Goal: Task Accomplishment & Management: Manage account settings

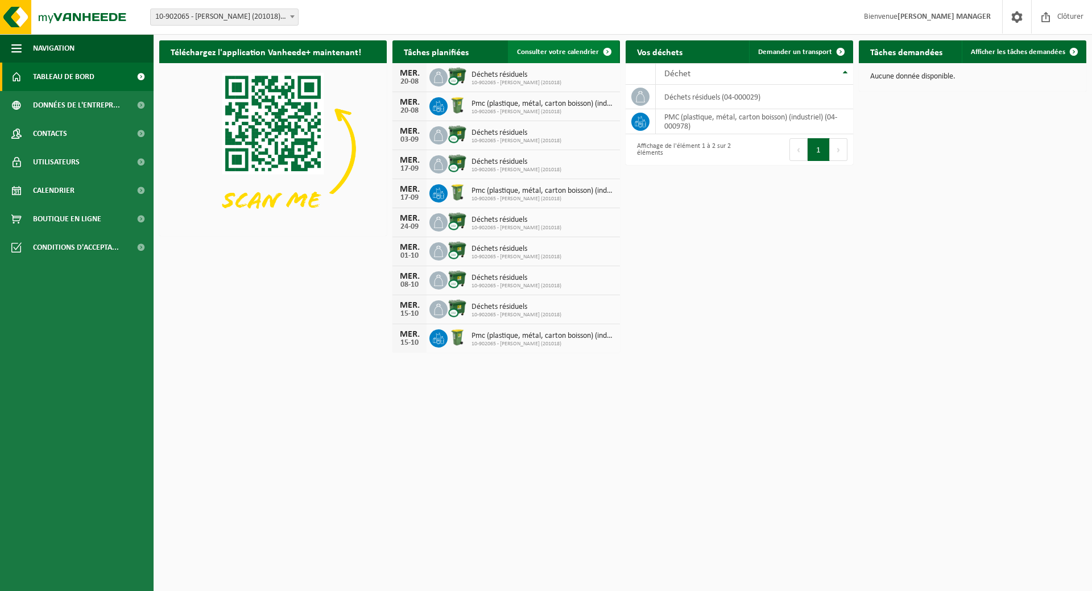
click at [578, 51] on span "Consulter votre calendrier" at bounding box center [558, 51] width 82 height 7
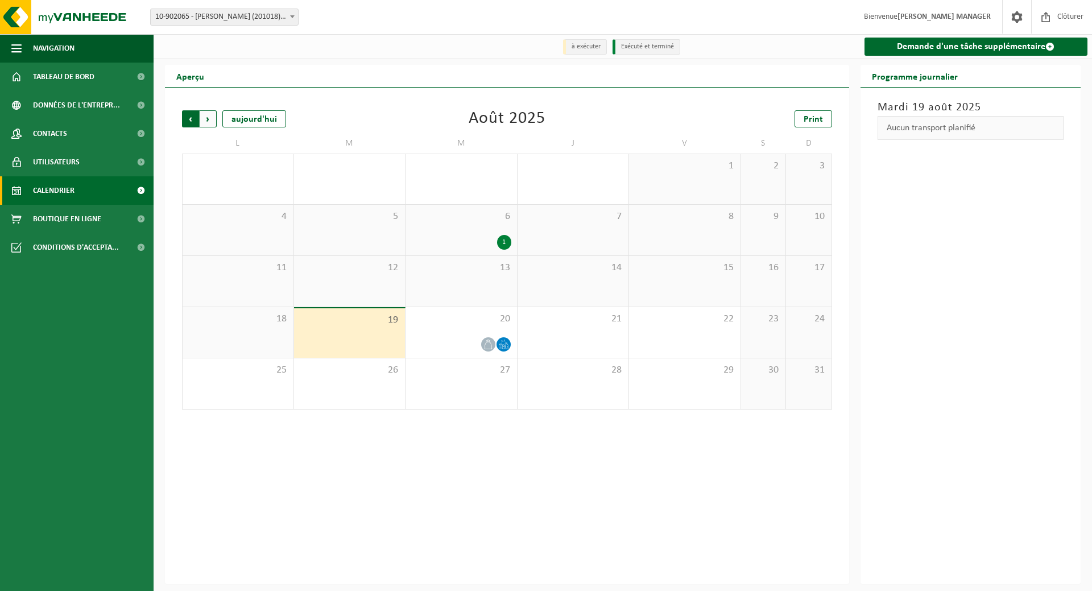
click at [205, 119] on span "Suivant" at bounding box center [208, 118] width 17 height 17
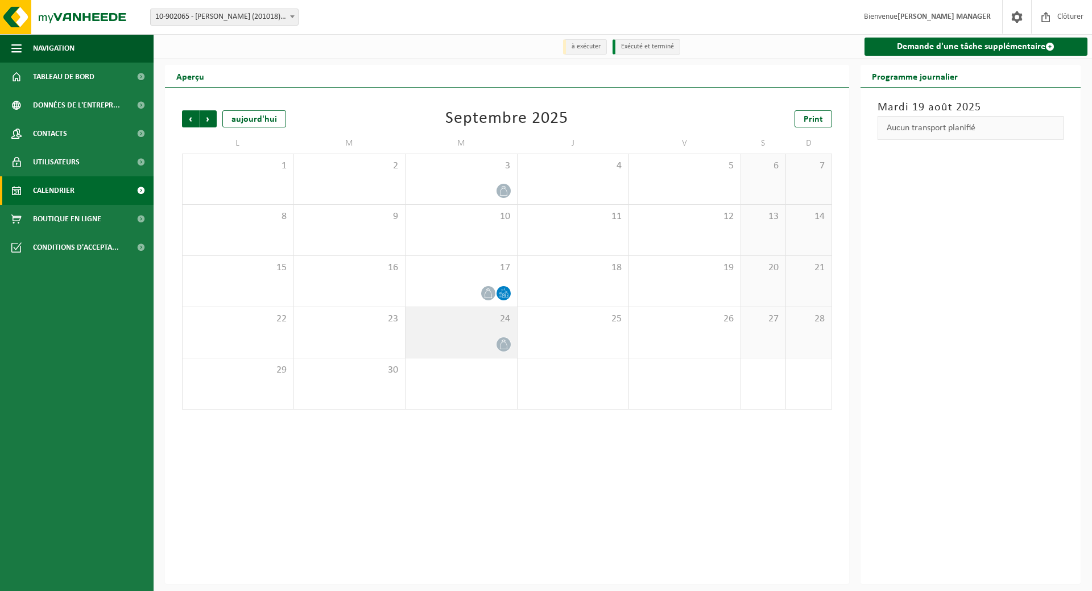
click at [478, 332] on div "24" at bounding box center [462, 332] width 112 height 51
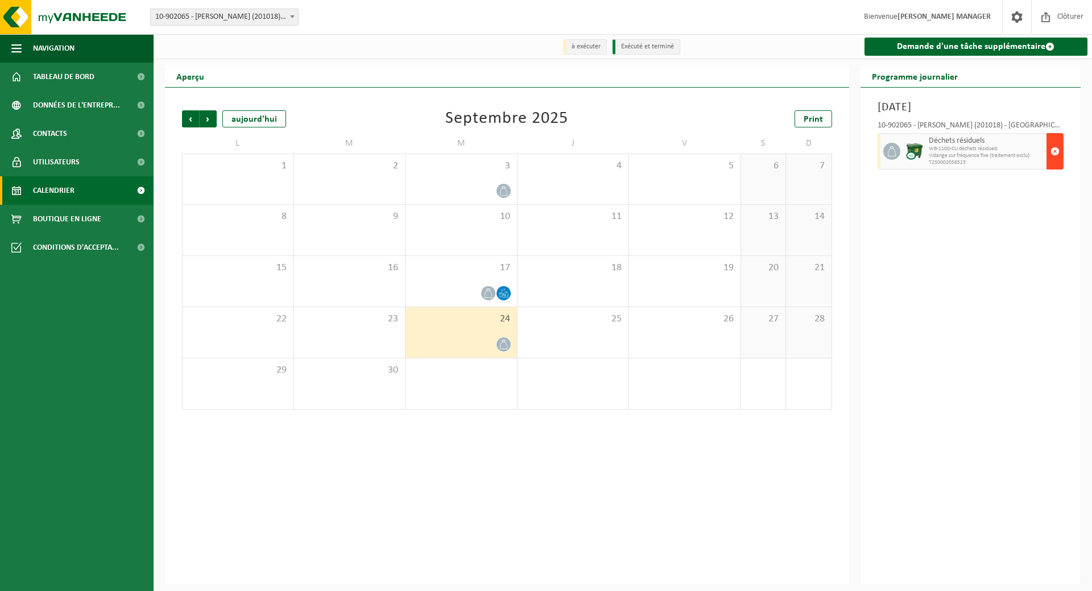
click at [1057, 158] on span "button" at bounding box center [1055, 151] width 9 height 23
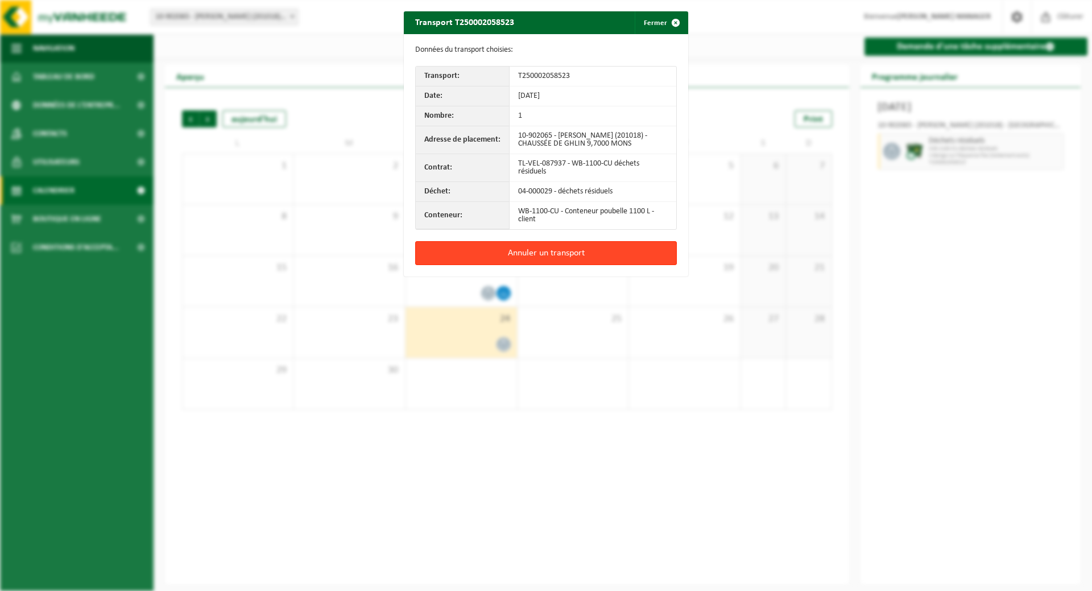
click at [607, 255] on button "Annuler un transport" at bounding box center [546, 253] width 262 height 24
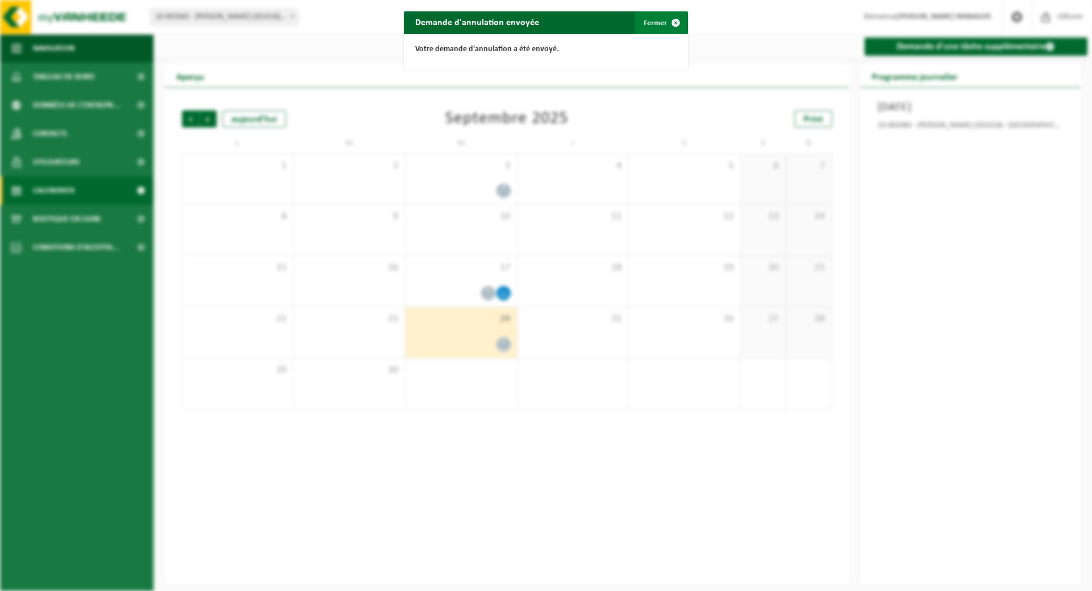
click at [673, 22] on span "button" at bounding box center [676, 22] width 23 height 23
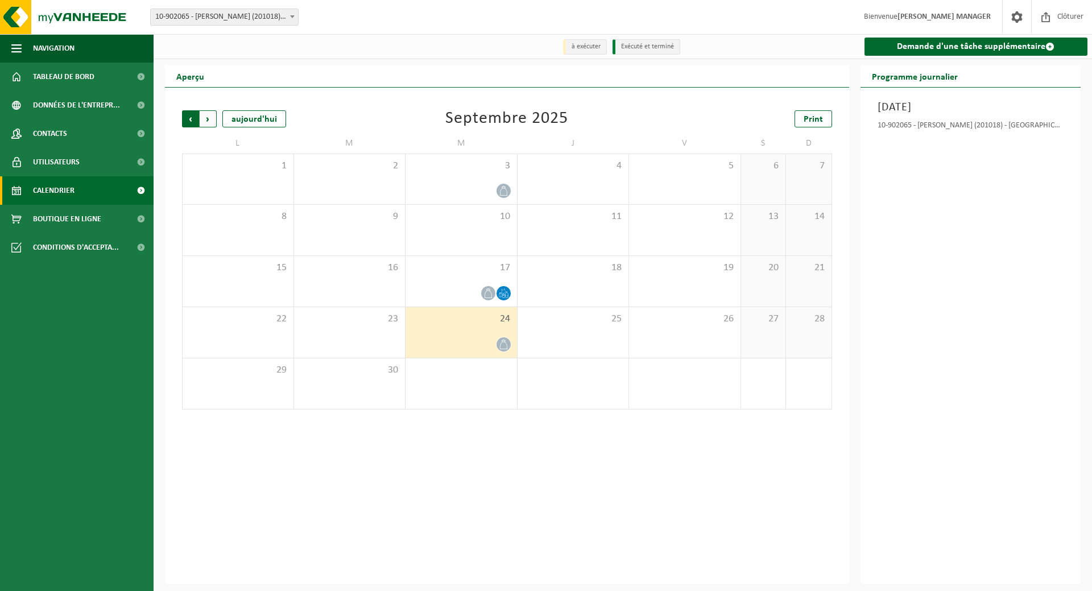
click at [207, 124] on span "Suivant" at bounding box center [208, 118] width 17 height 17
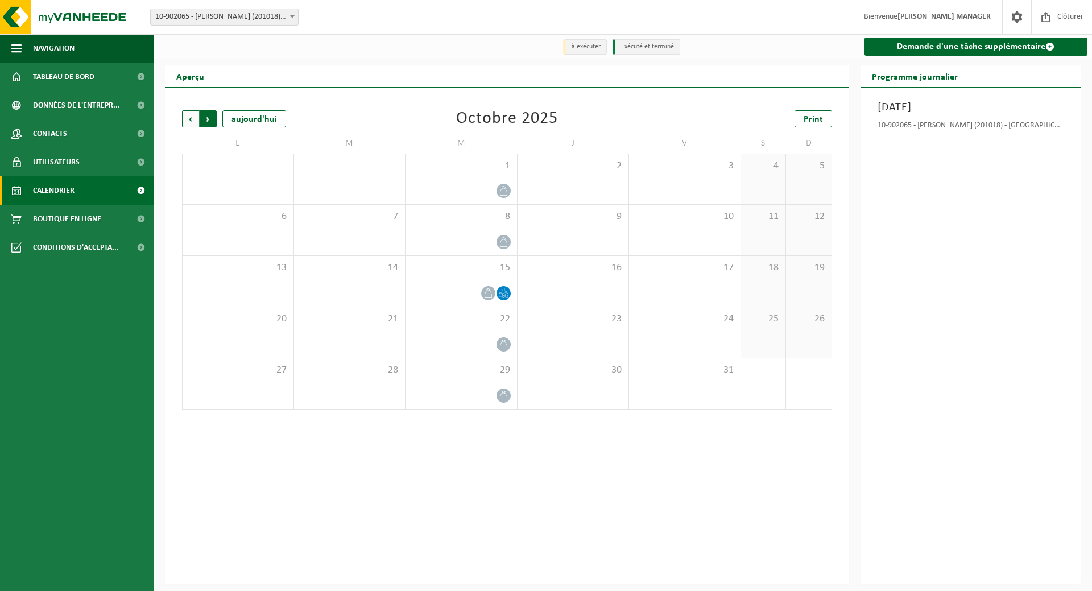
click at [189, 125] on span "Précédent" at bounding box center [190, 118] width 17 height 17
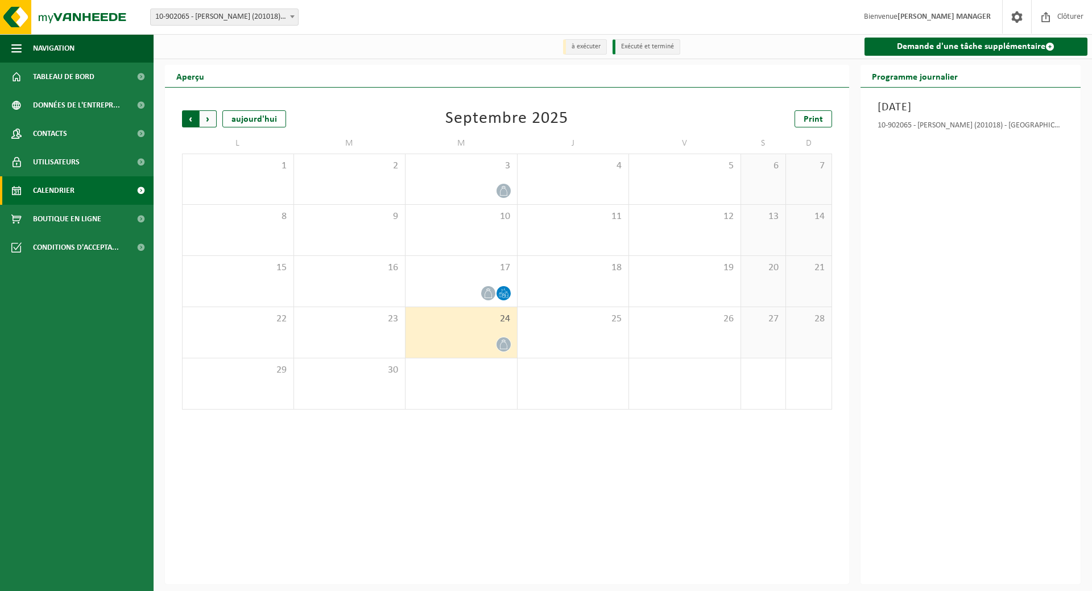
click at [208, 123] on span "Suivant" at bounding box center [208, 118] width 17 height 17
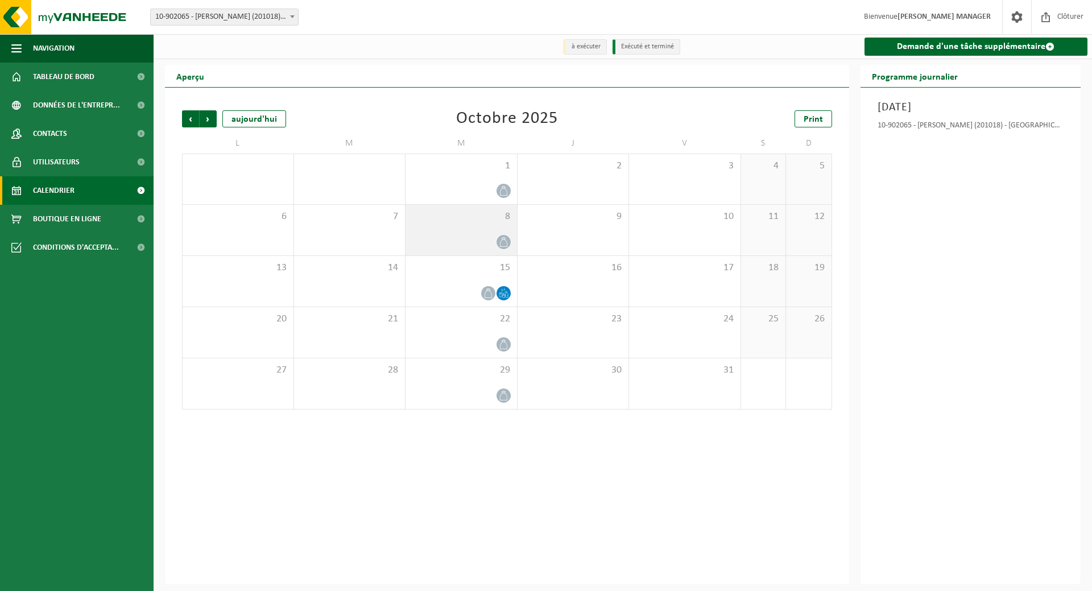
click at [438, 231] on div "8" at bounding box center [462, 230] width 112 height 51
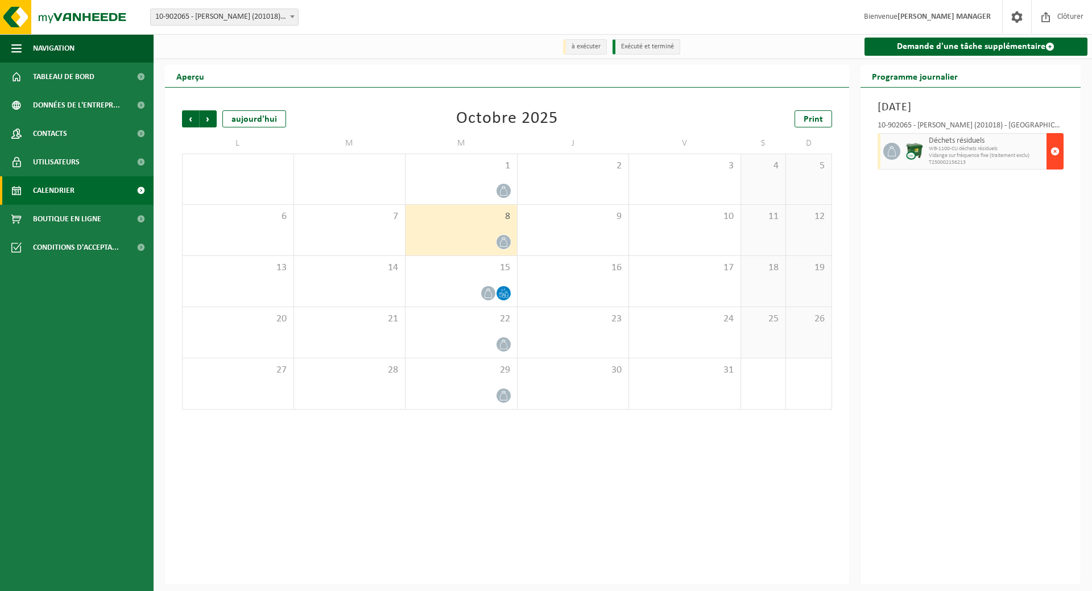
click at [1057, 153] on span "button" at bounding box center [1055, 151] width 9 height 23
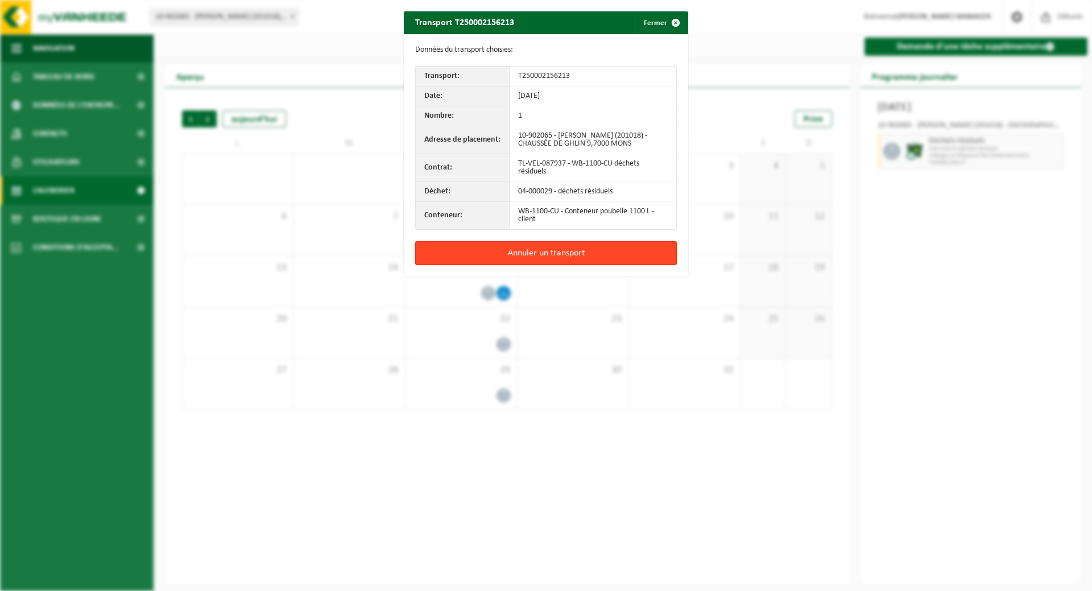
click at [649, 251] on button "Annuler un transport" at bounding box center [546, 253] width 262 height 24
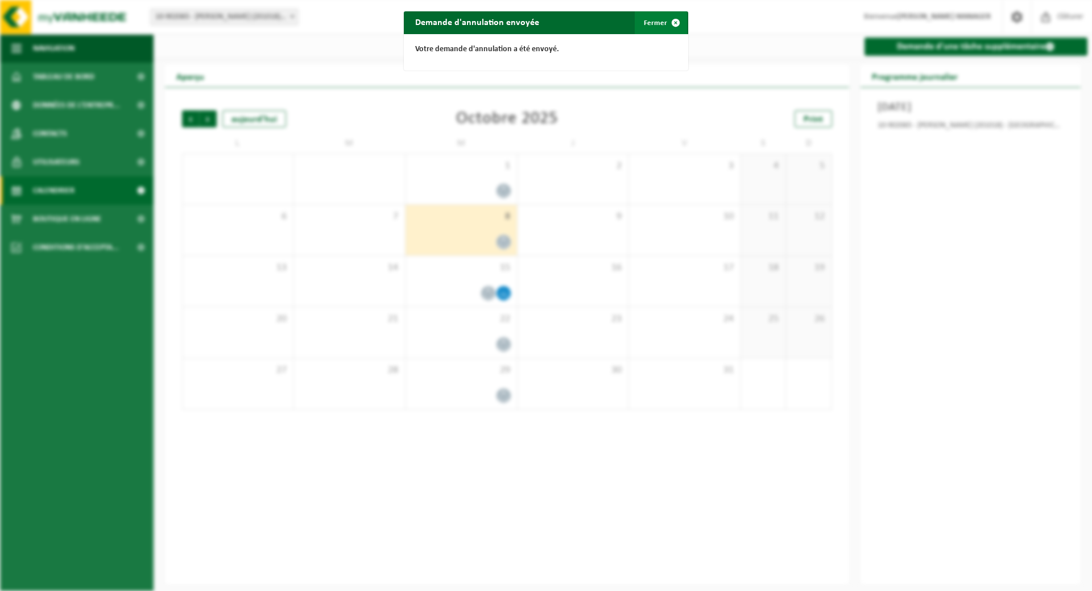
click at [673, 25] on span "button" at bounding box center [676, 22] width 23 height 23
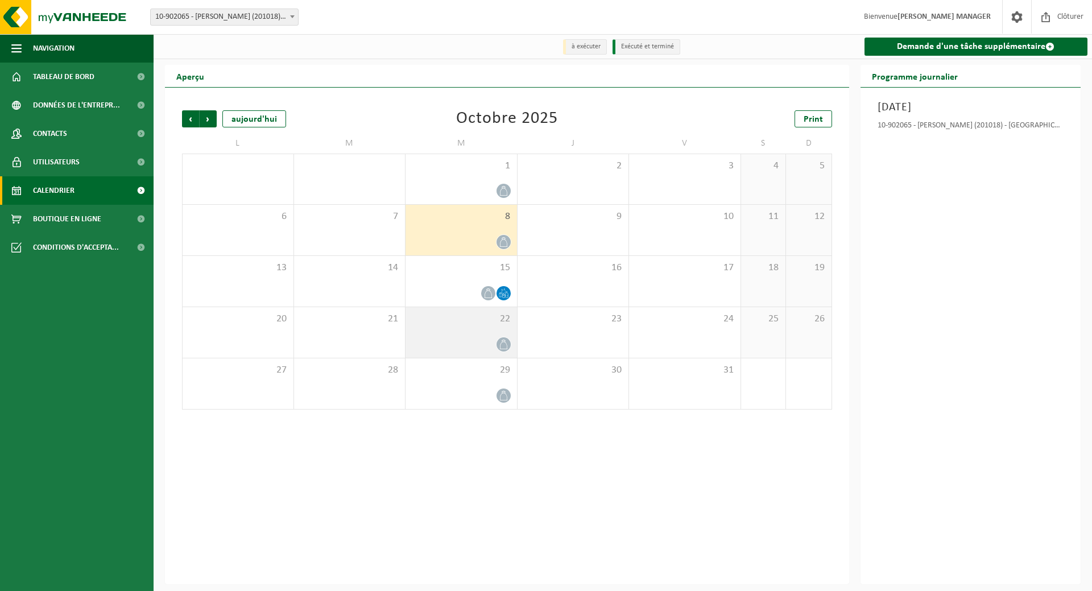
click at [498, 325] on span "22" at bounding box center [461, 319] width 100 height 13
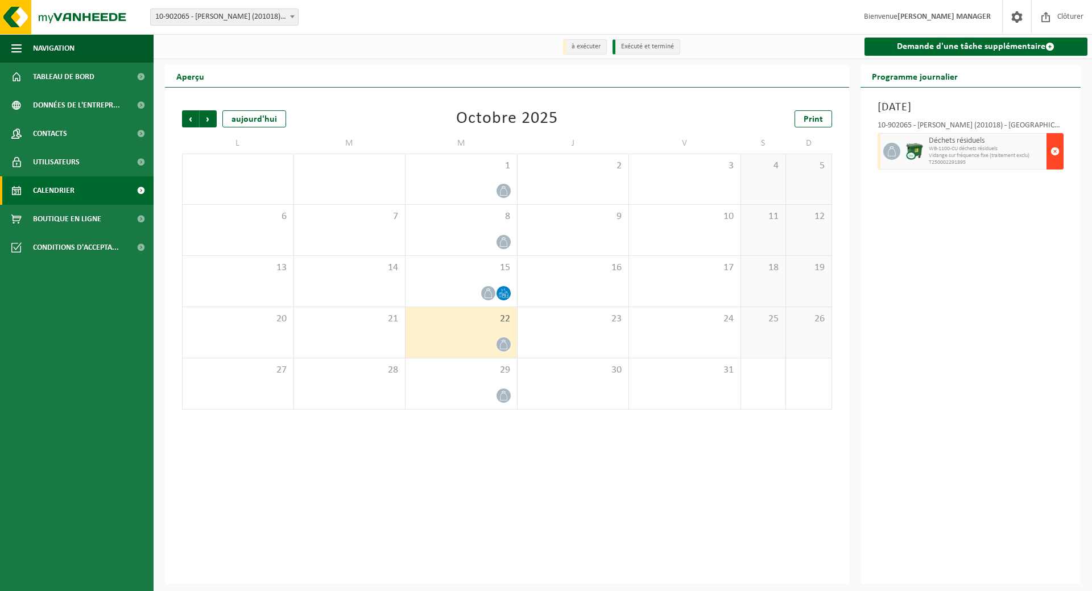
click at [1058, 155] on span "button" at bounding box center [1055, 151] width 9 height 23
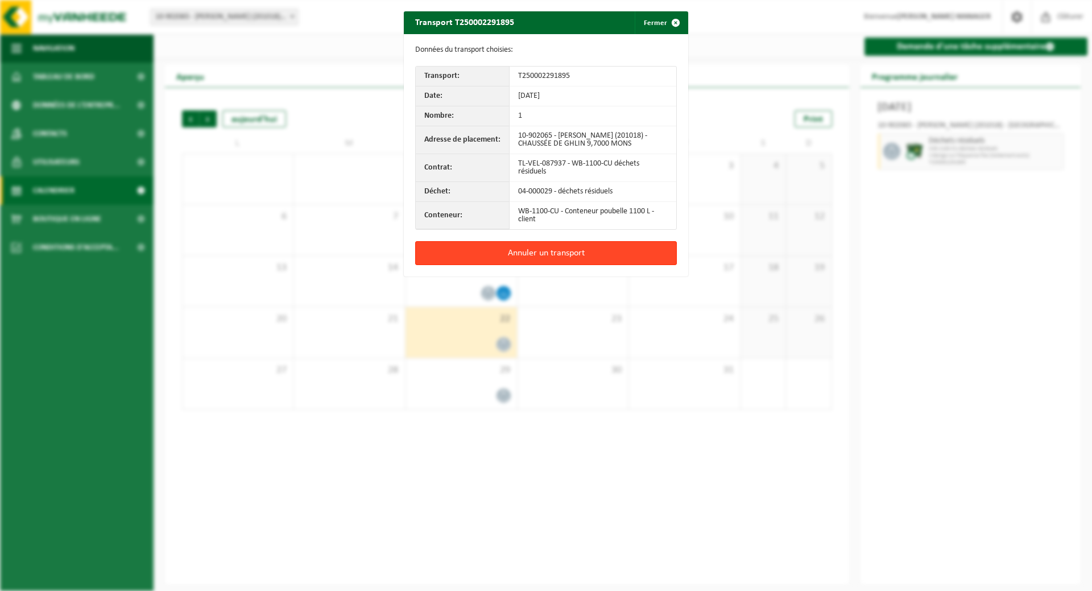
click at [613, 255] on button "Annuler un transport" at bounding box center [546, 253] width 262 height 24
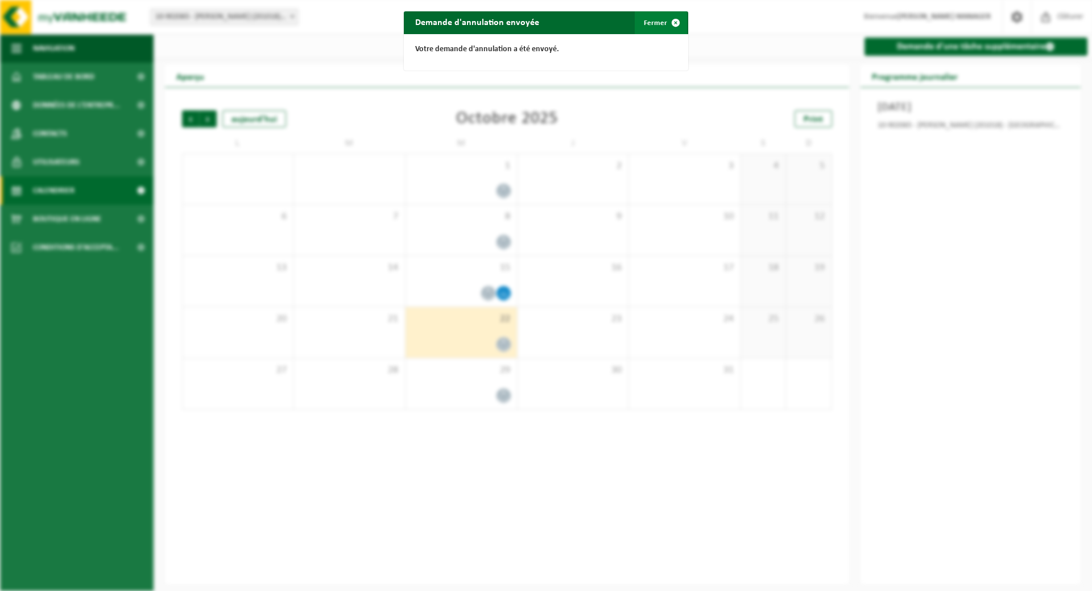
click at [670, 20] on span "button" at bounding box center [676, 22] width 23 height 23
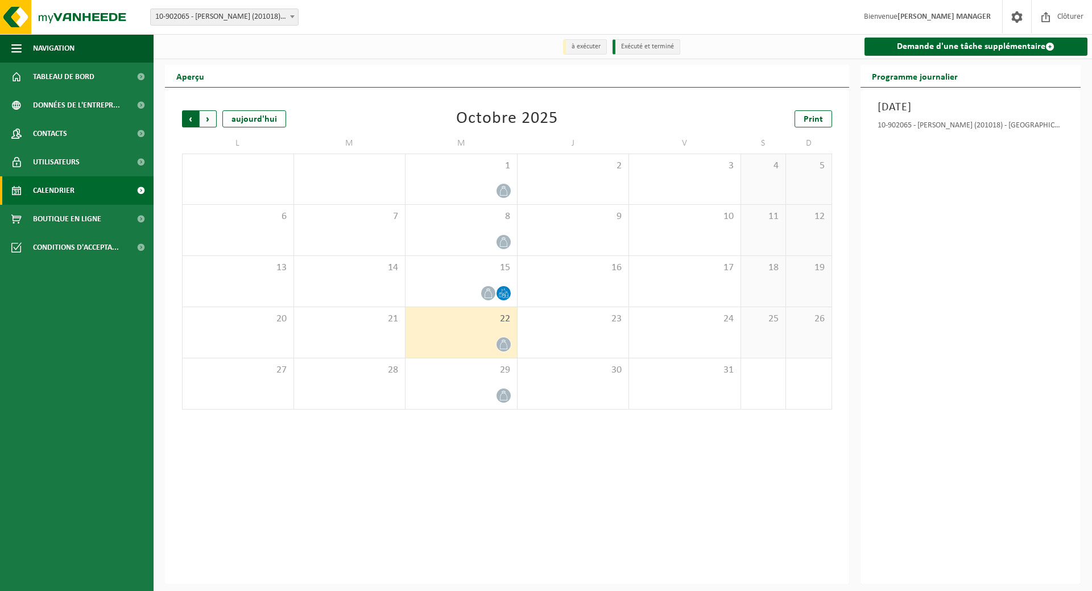
click at [205, 123] on span "Suivant" at bounding box center [208, 118] width 17 height 17
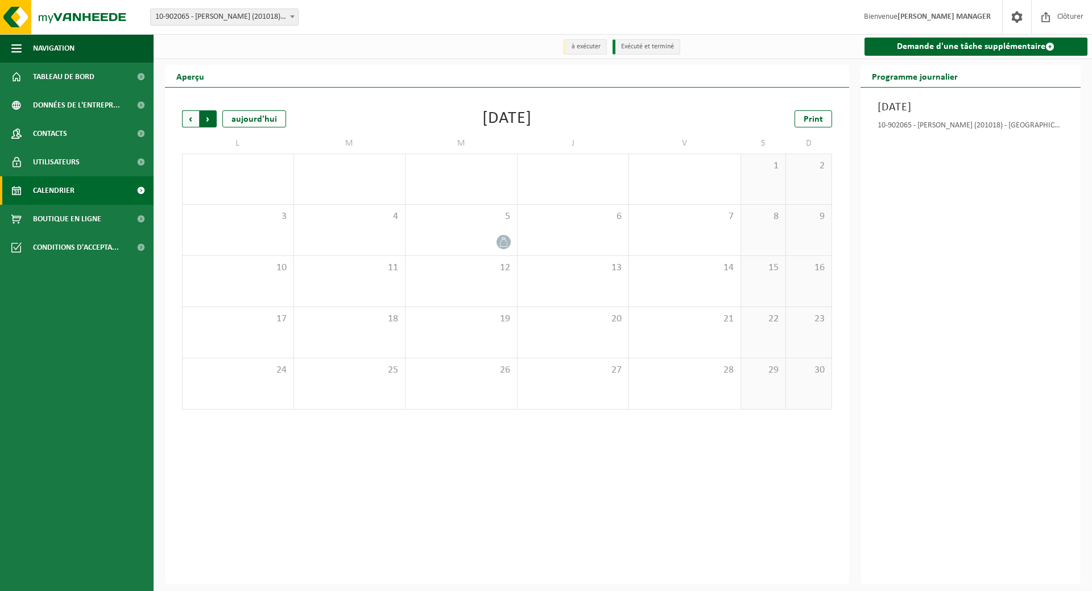
click at [189, 120] on span "Précédent" at bounding box center [190, 118] width 17 height 17
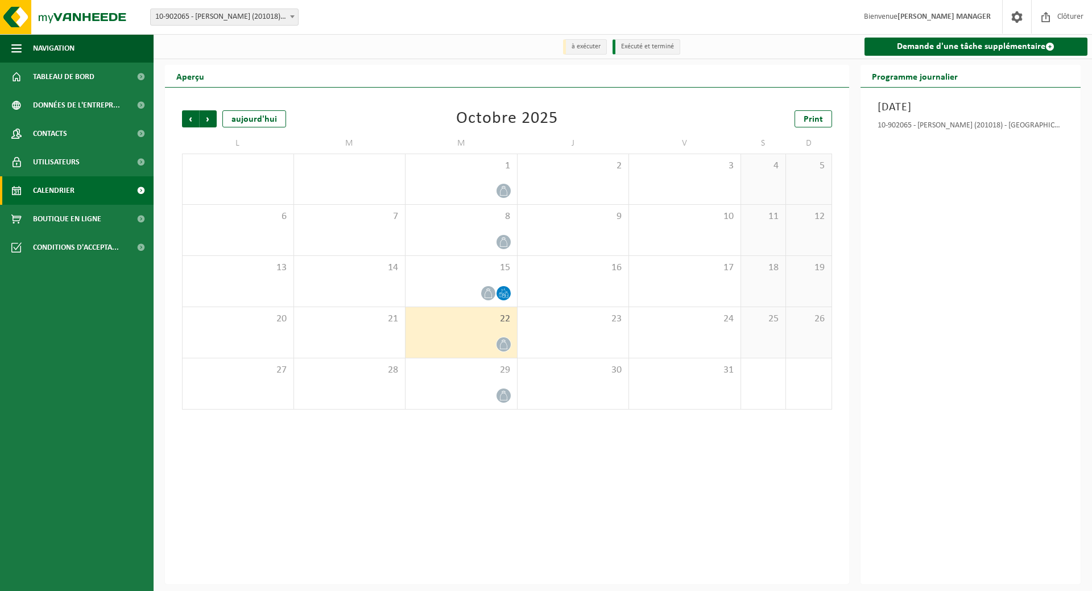
click at [189, 120] on span "Précédent" at bounding box center [190, 118] width 17 height 17
